Goal: Task Accomplishment & Management: Use online tool/utility

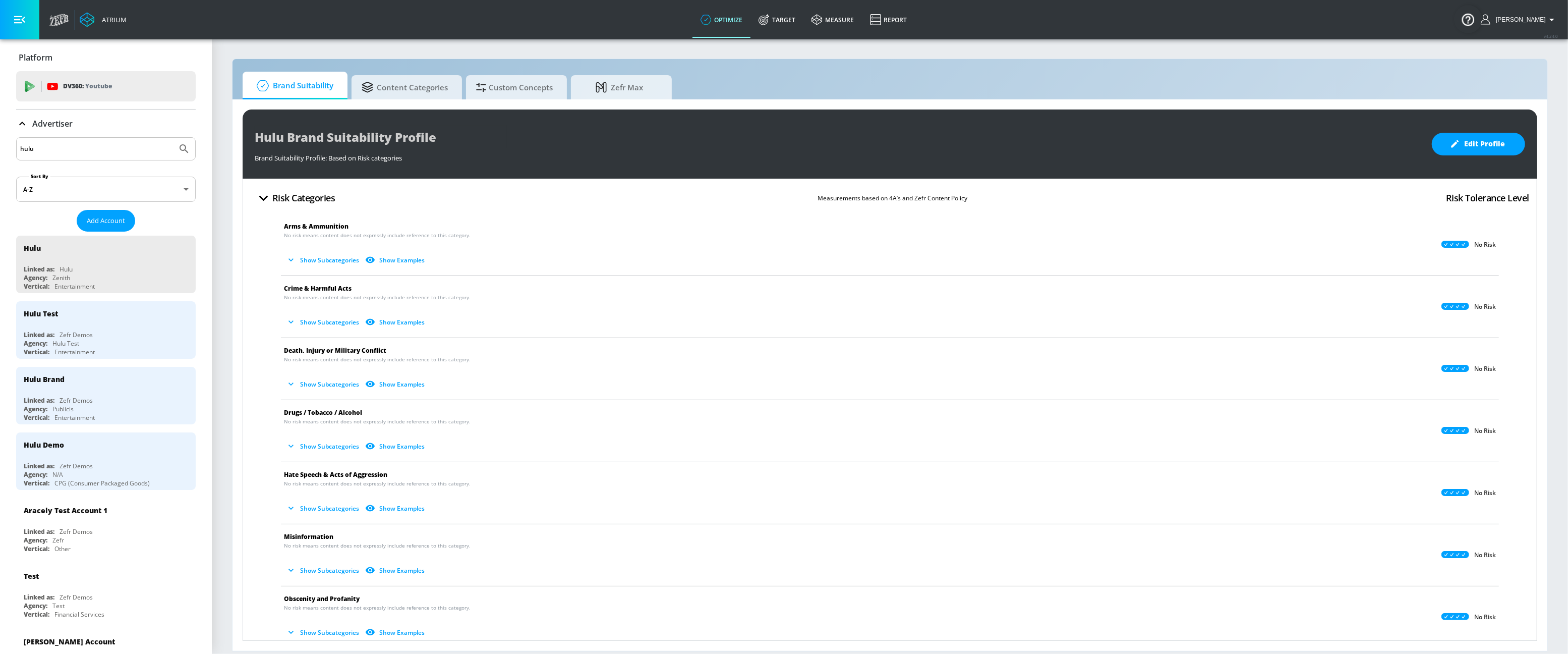
click at [55, 121] on p "Advertiser" at bounding box center [53, 123] width 40 height 11
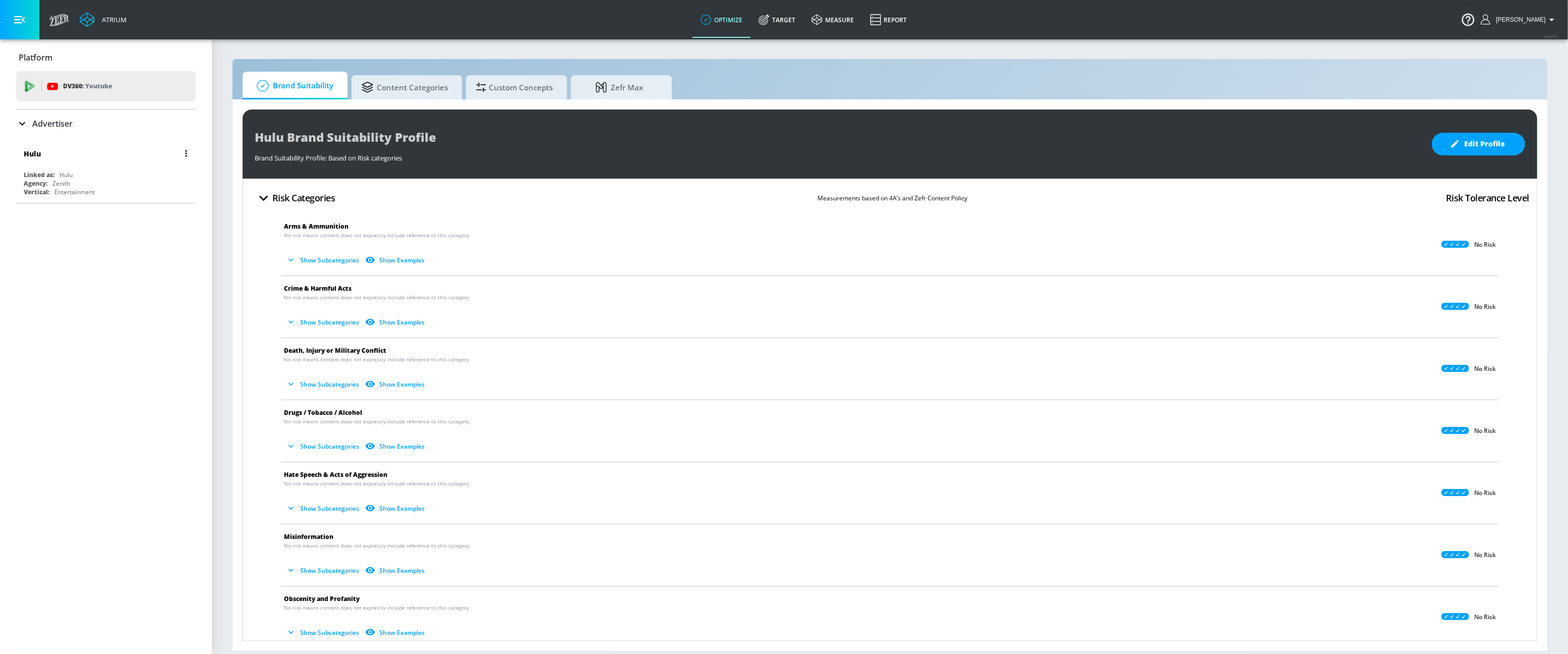
click at [55, 183] on div "Zenith" at bounding box center [61, 183] width 17 height 8
click at [38, 125] on p "Advertiser" at bounding box center [53, 123] width 40 height 11
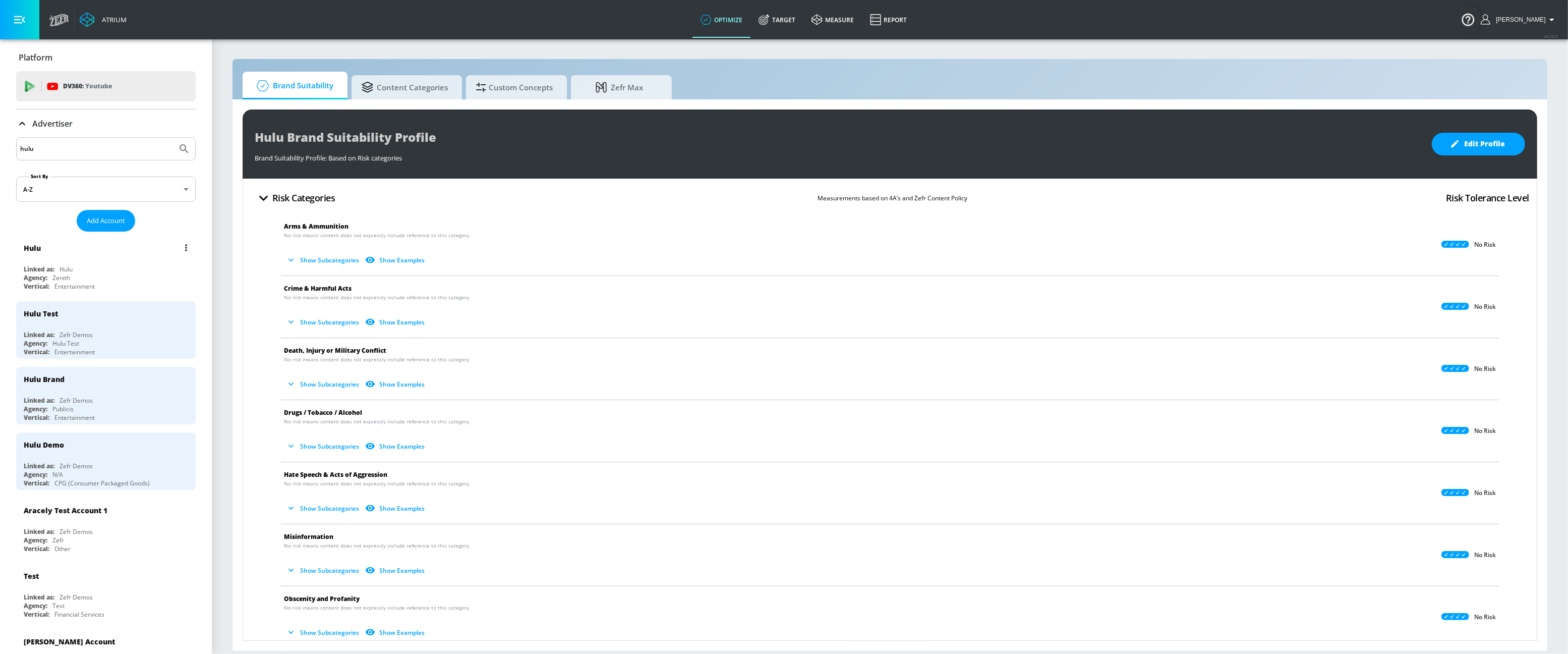
click at [57, 265] on div "Hulu Linked as: Hulu Agency: Zenith Vertical: Entertainment" at bounding box center [105, 264] width 179 height 58
click at [57, 263] on div "Hulu Linked as: Hulu Agency: Zenith Vertical: Entertainment" at bounding box center [105, 264] width 179 height 58
click at [801, 20] on link "Target" at bounding box center [776, 19] width 53 height 36
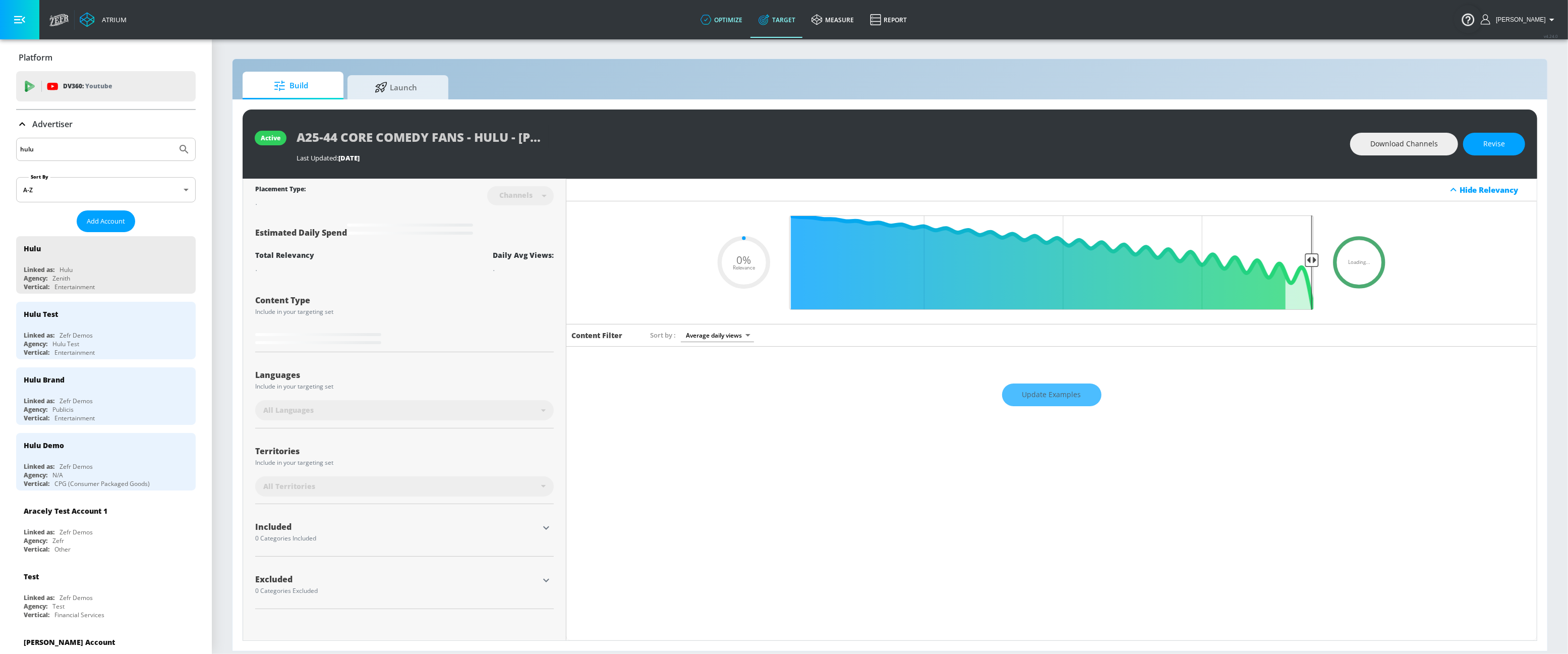
type input "0.63"
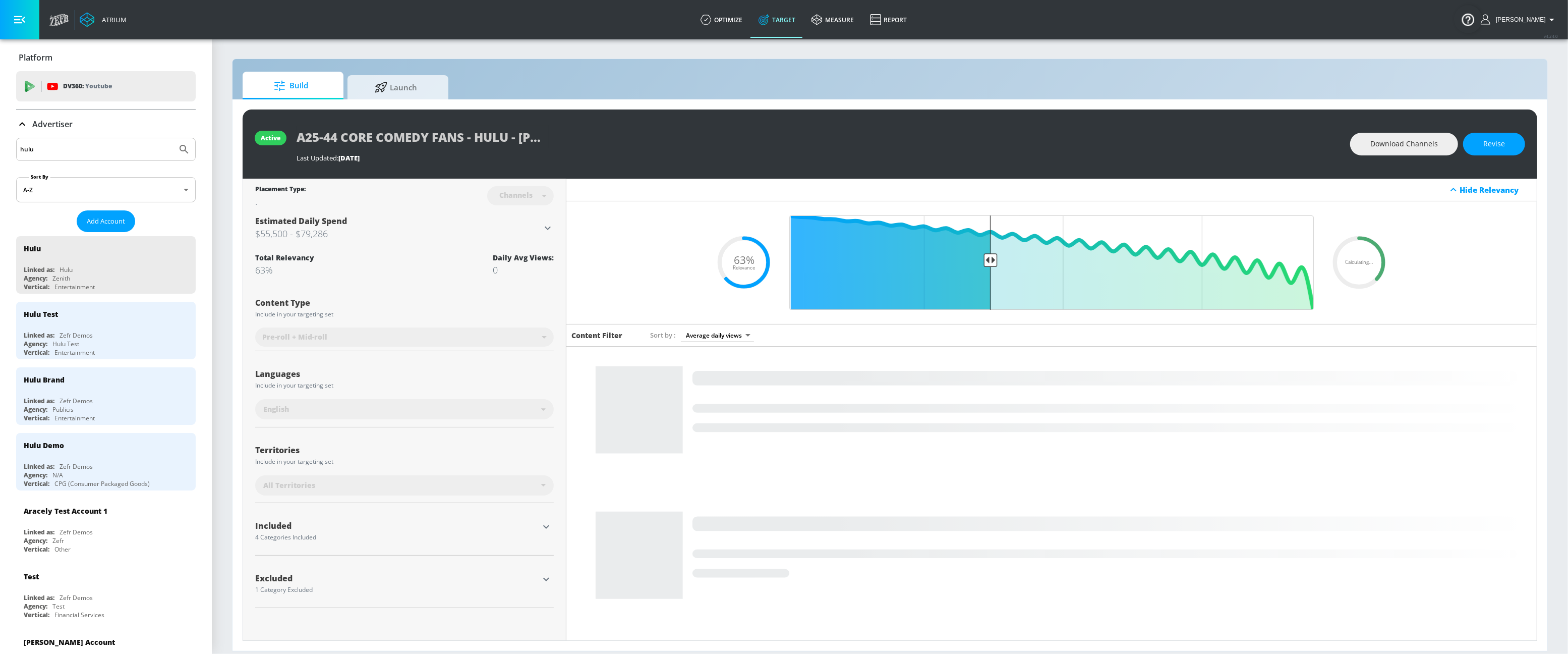
click at [69, 128] on p "Advertiser" at bounding box center [53, 124] width 40 height 11
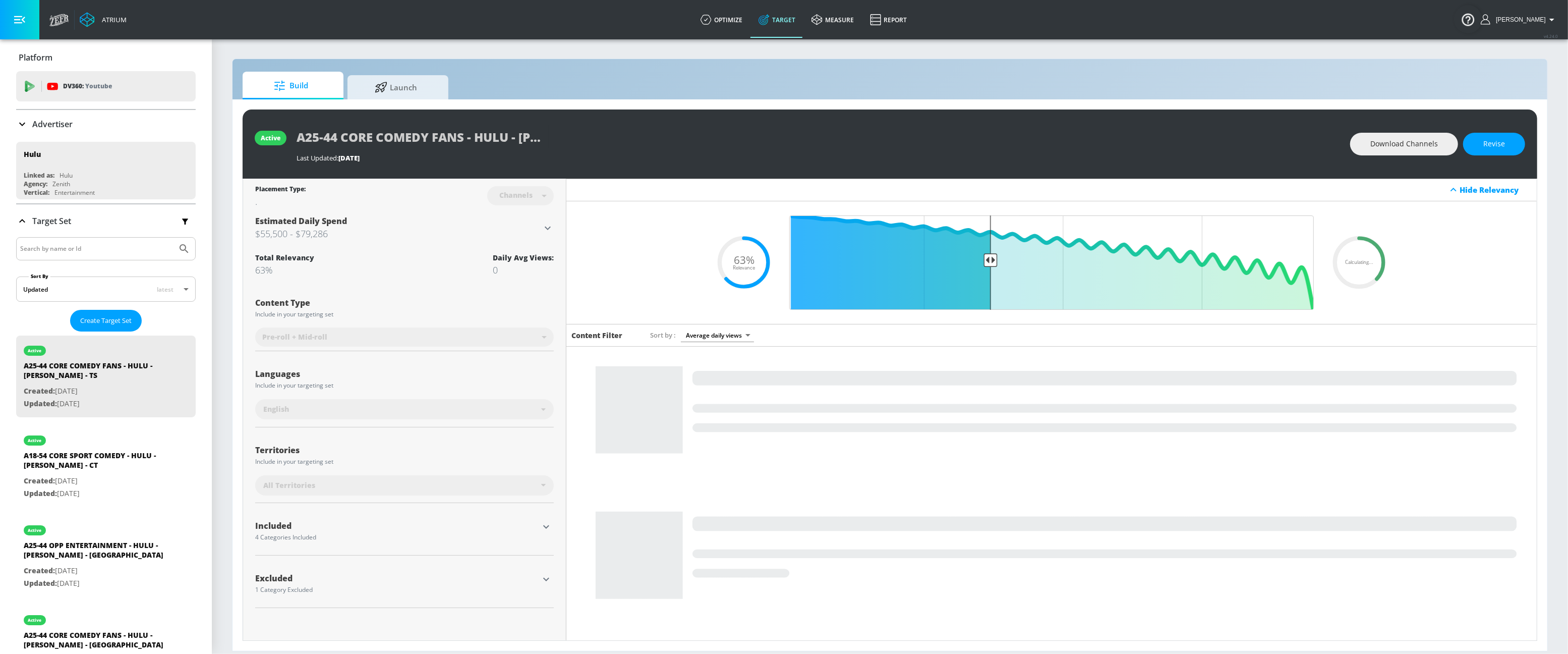
scroll to position [1093, 0]
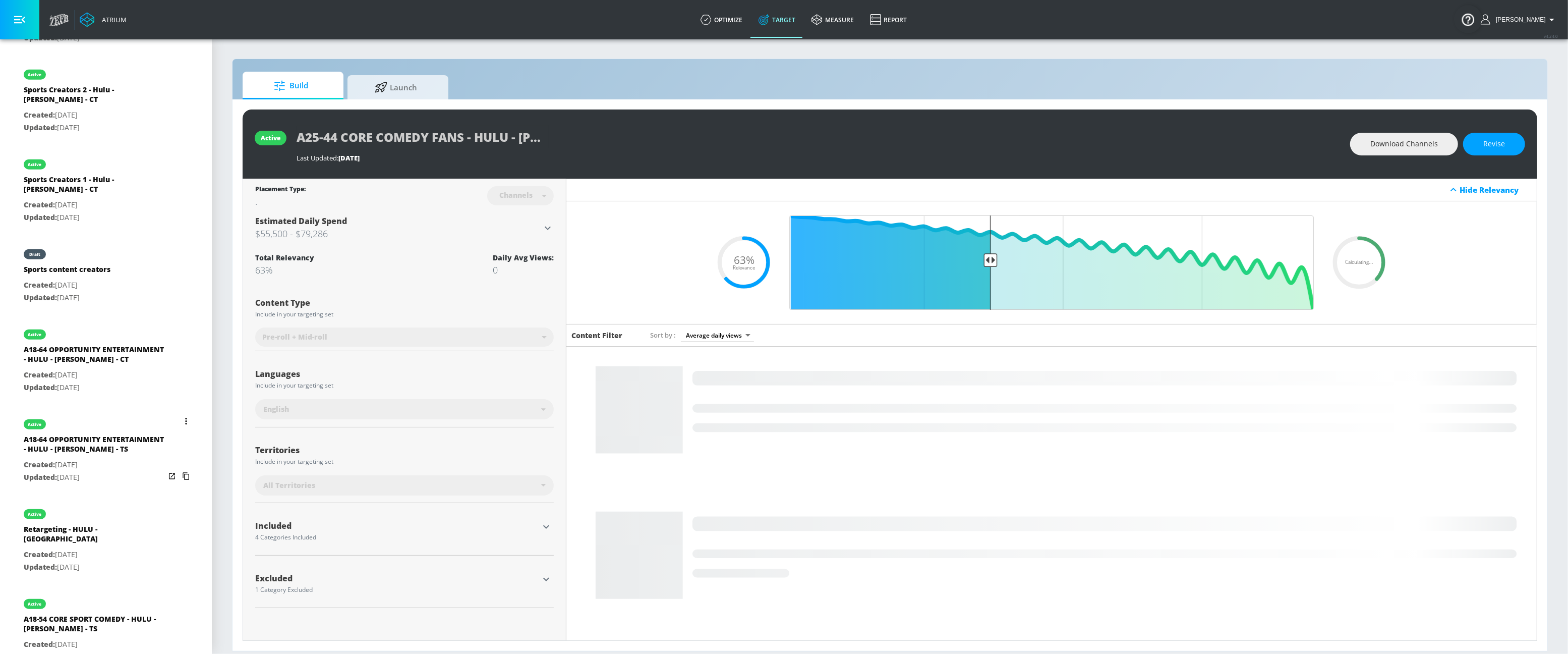
click at [87, 452] on div "A18-64 OPPORTUNITY ENTERTAINMENT - HULU - [PERSON_NAME] - TS" at bounding box center [94, 446] width 141 height 24
type input "A18-64 OPPORTUNITY ENTERTAINMENT - HULU - [PERSON_NAME] - TS"
type input "videos"
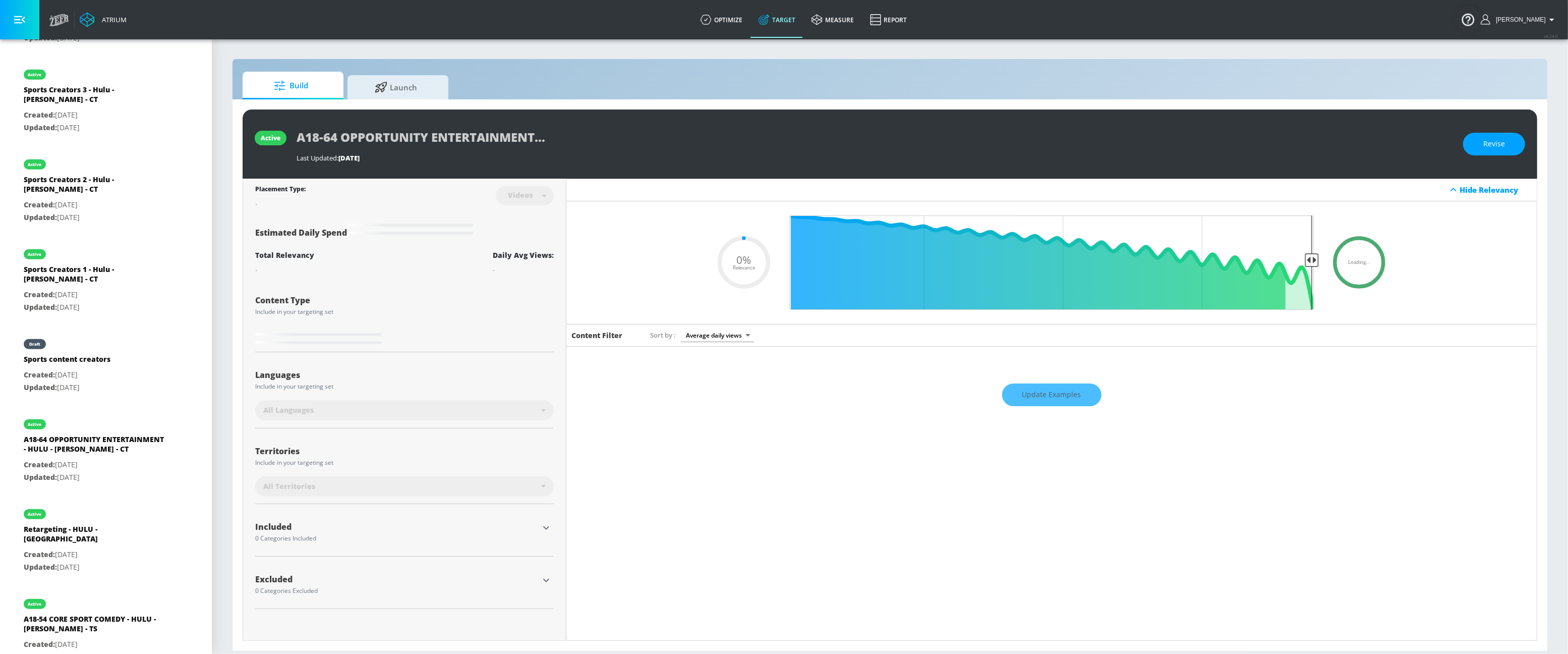
type input "0.75"
